Goal: Navigation & Orientation: Find specific page/section

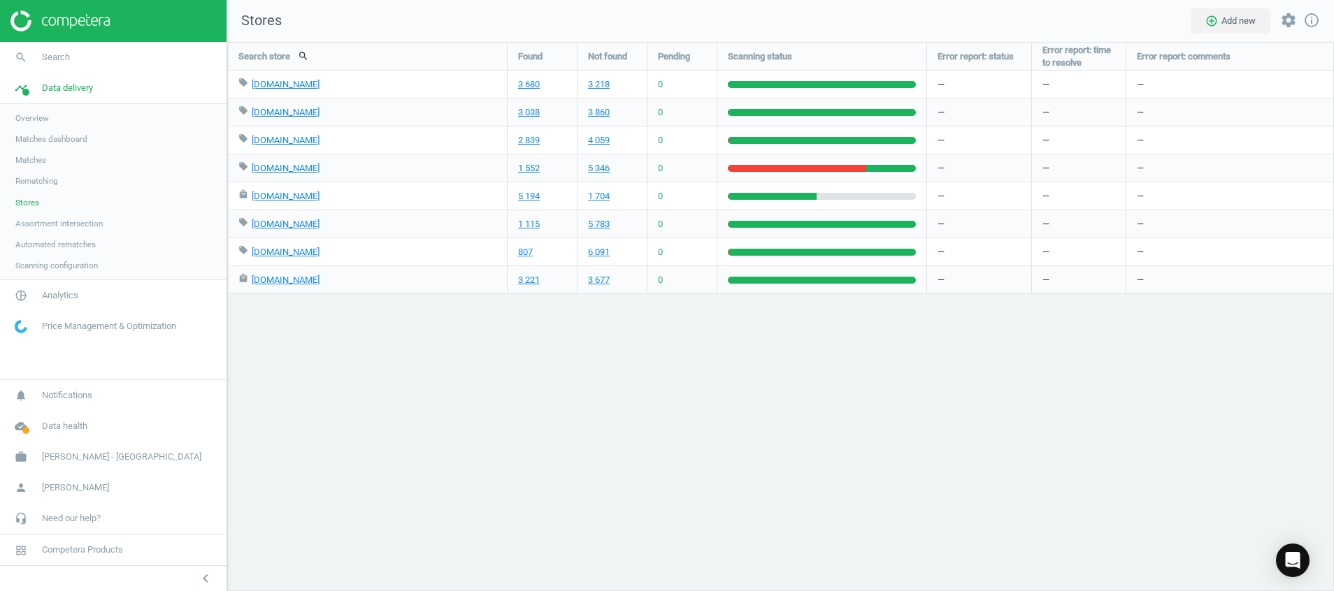
scroll to position [582, 1139]
click at [60, 23] on img at bounding box center [59, 20] width 99 height 21
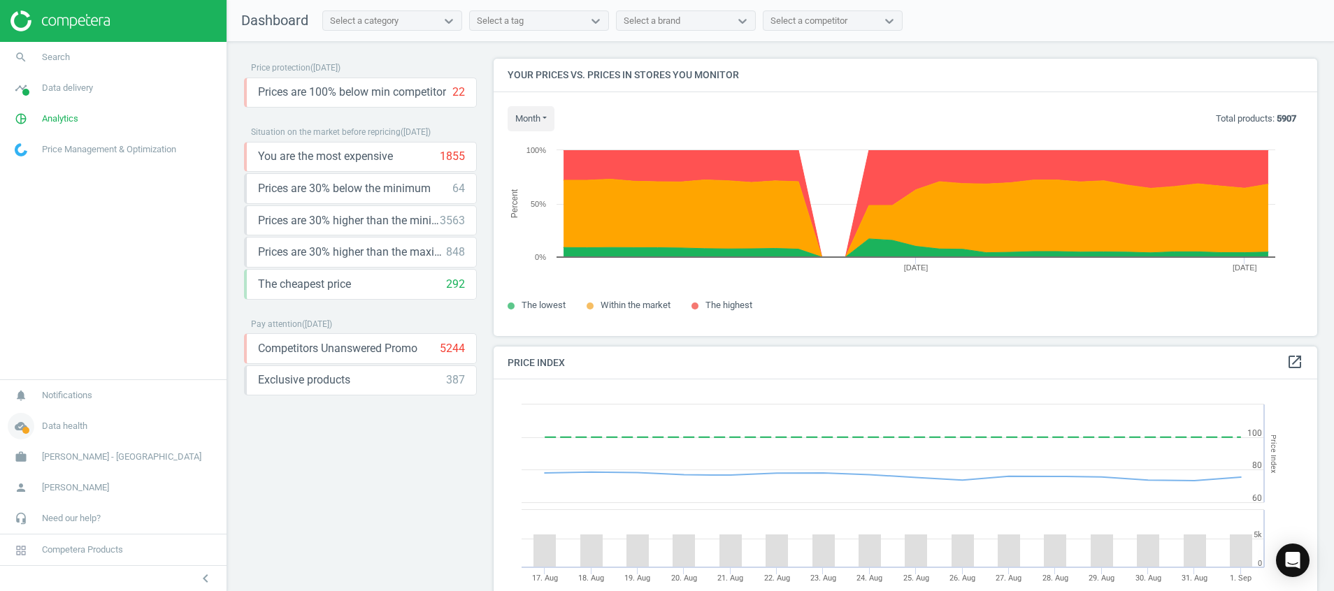
click at [13, 424] on icon "cloud_done" at bounding box center [21, 426] width 27 height 27
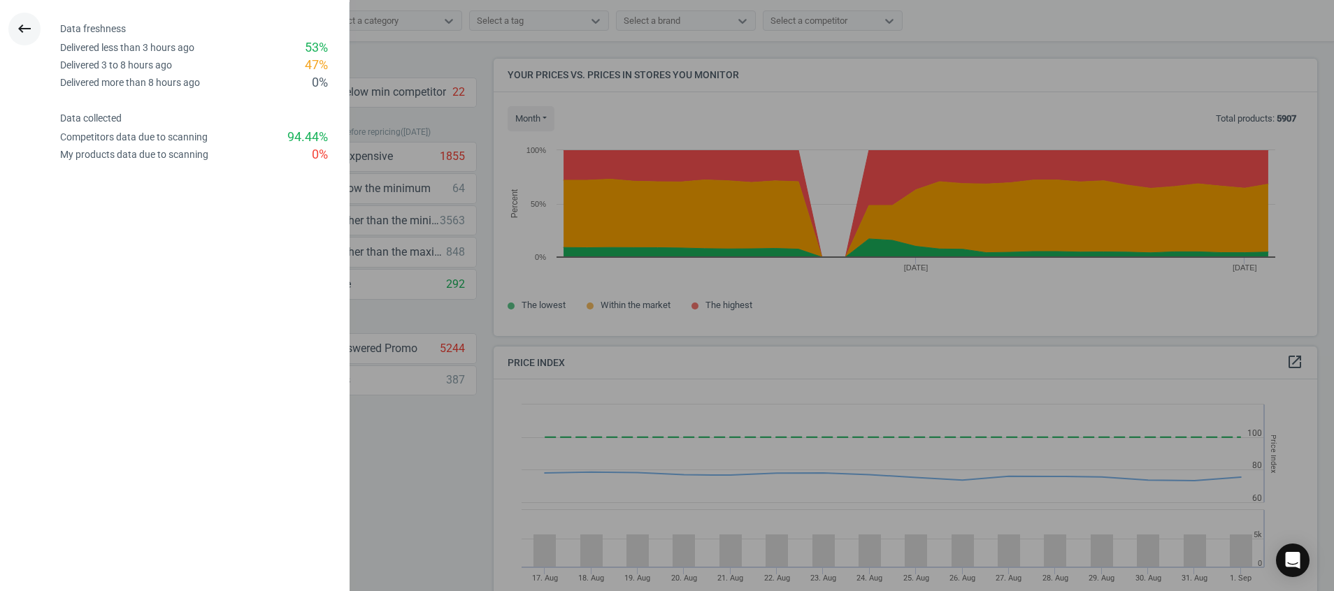
click at [29, 34] on icon "keyboard_backspace" at bounding box center [24, 28] width 17 height 17
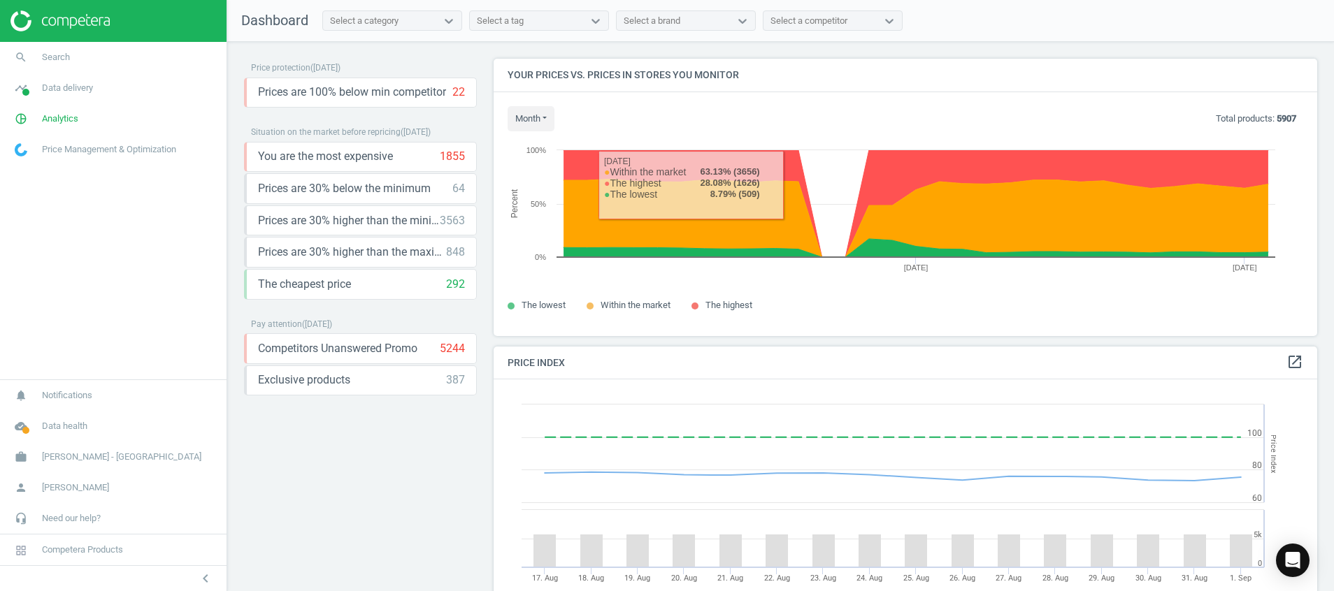
click at [71, 27] on img at bounding box center [59, 20] width 99 height 21
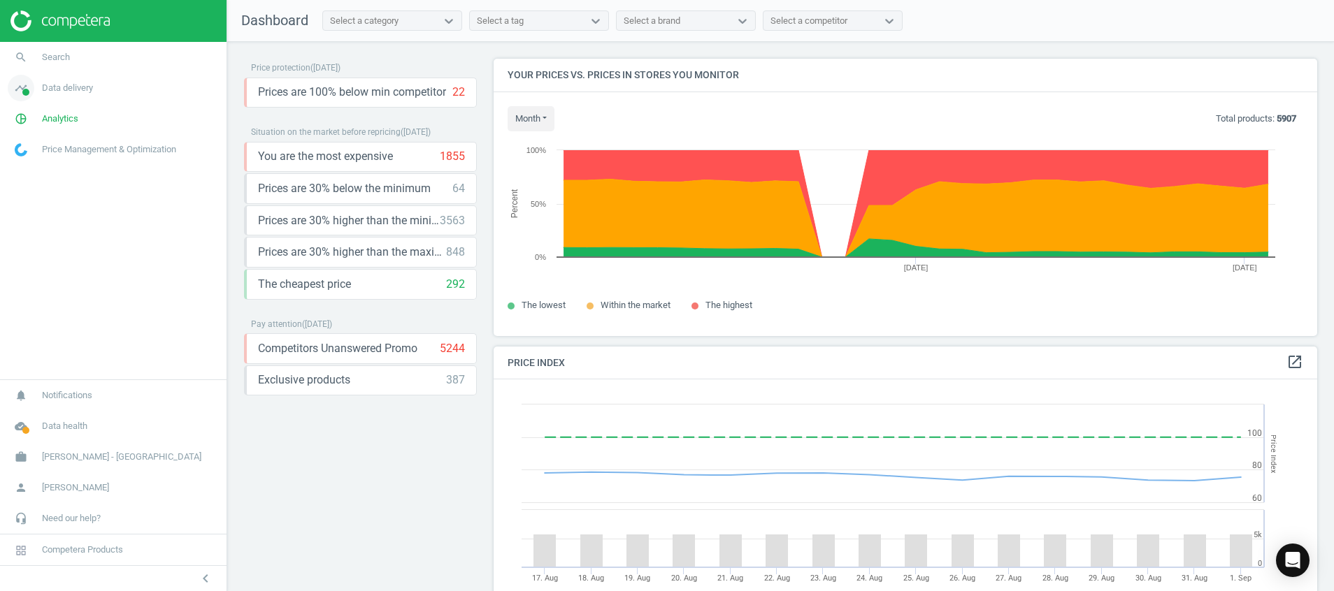
click at [29, 82] on icon "timeline" at bounding box center [21, 88] width 27 height 27
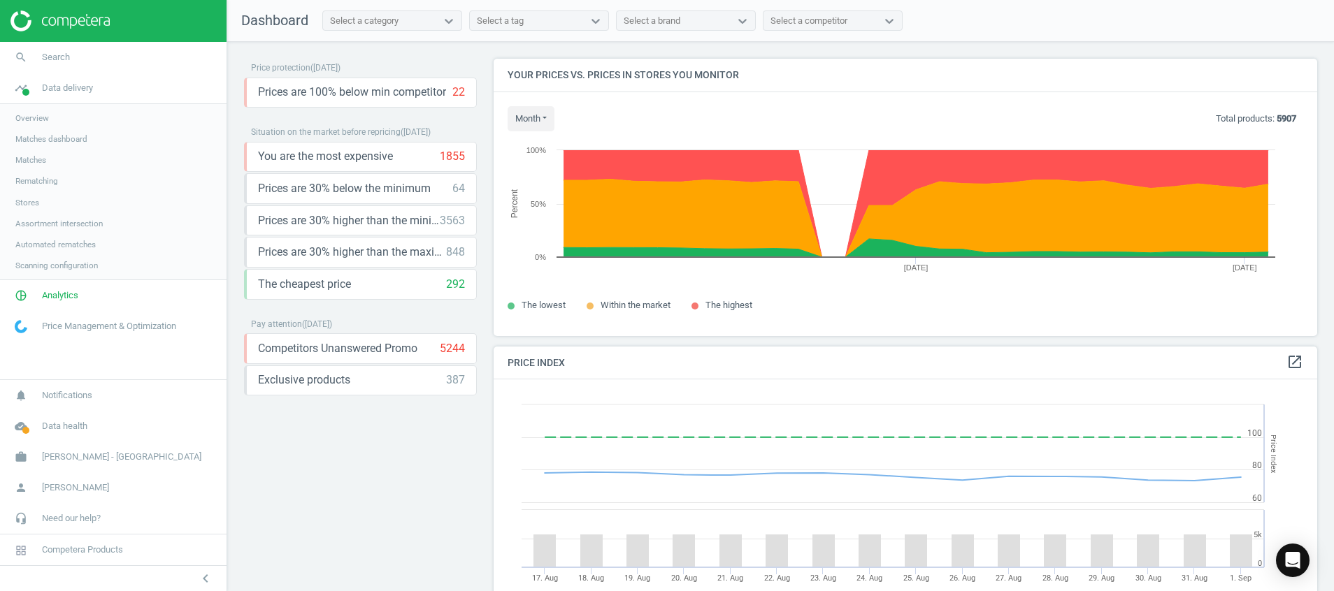
click at [24, 207] on span "Stores" at bounding box center [27, 202] width 24 height 11
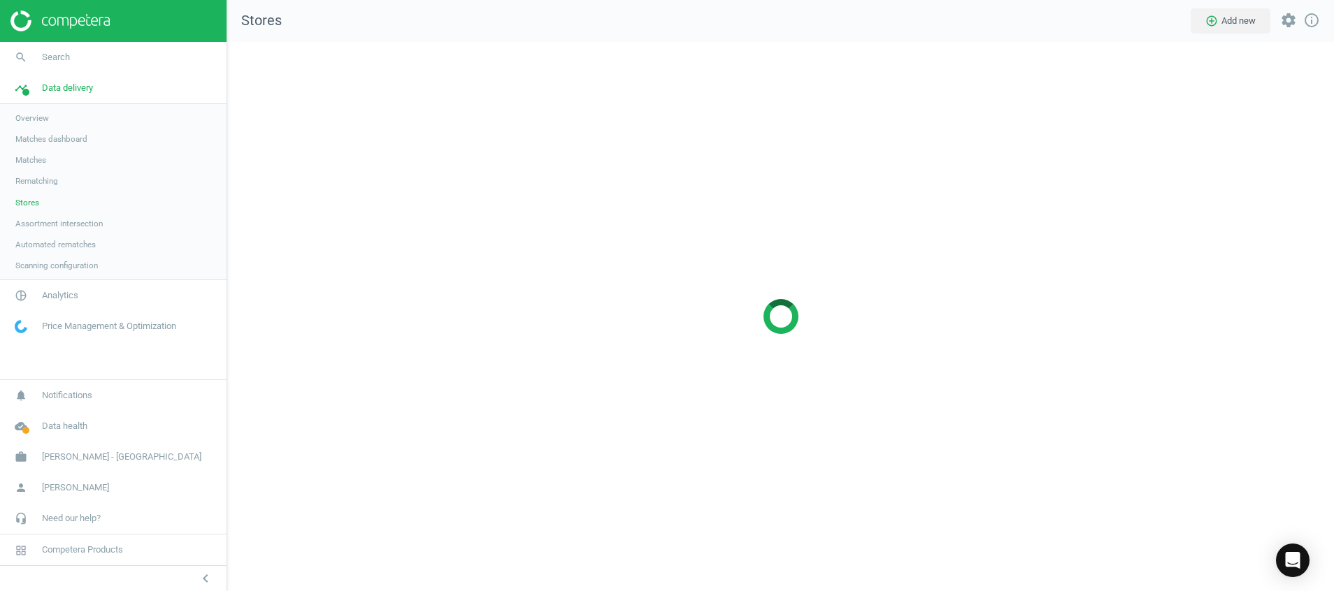
scroll to position [582, 1139]
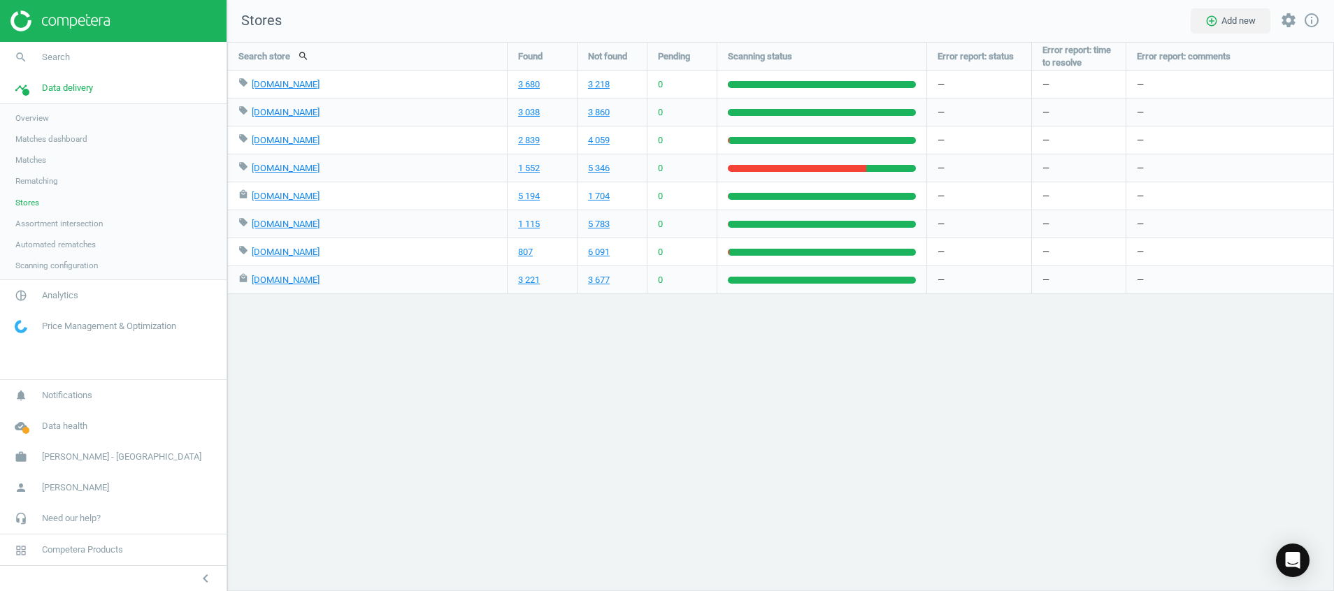
click at [57, 24] on img at bounding box center [59, 20] width 99 height 21
